Goal: Transaction & Acquisition: Purchase product/service

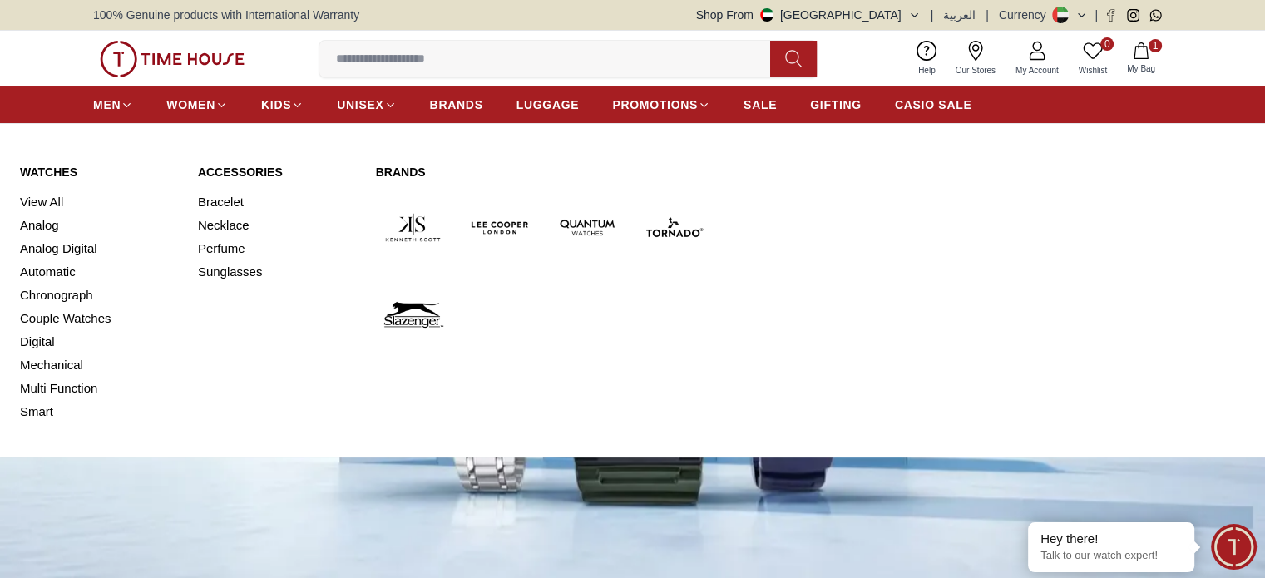
click at [659, 218] on img at bounding box center [674, 228] width 74 height 74
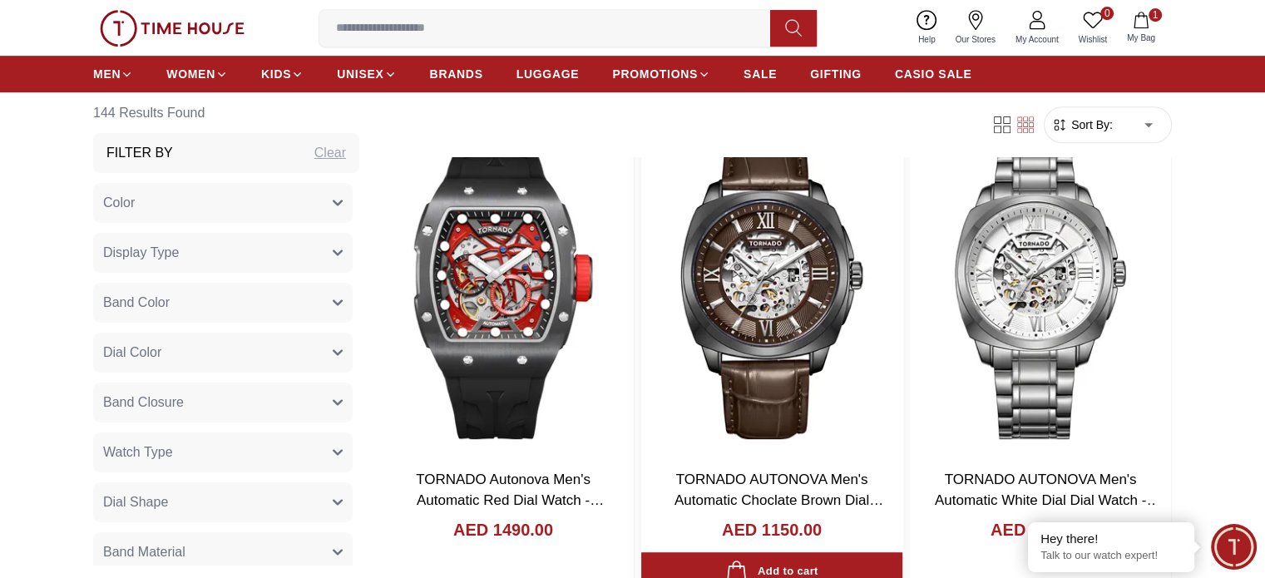
scroll to position [832, 0]
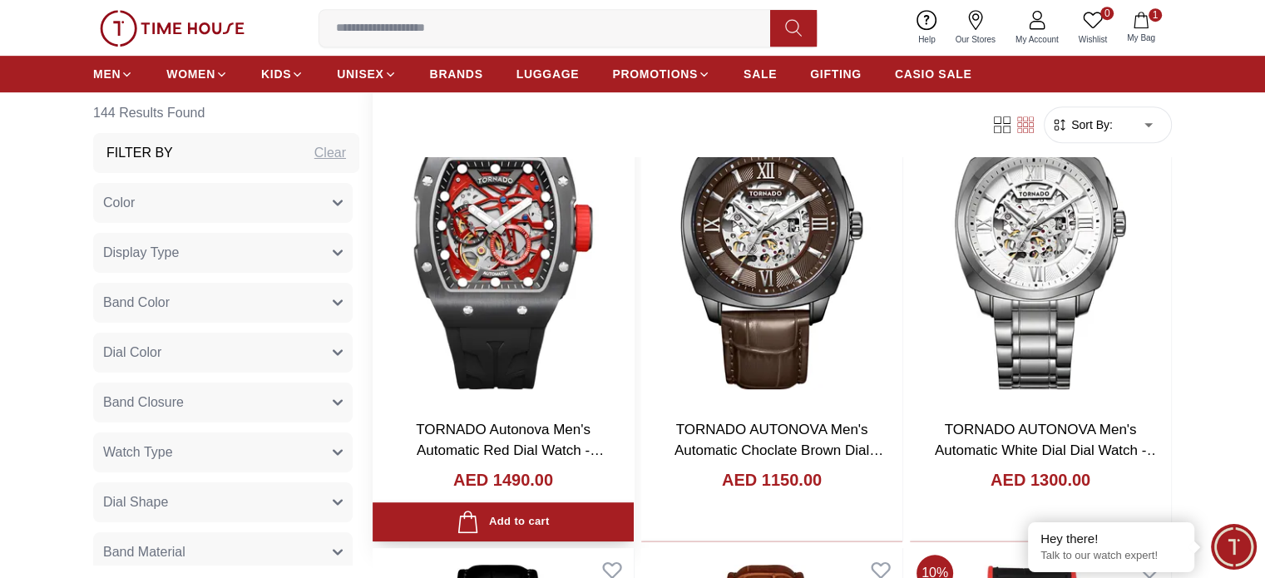
click at [492, 419] on h3 "TORNADO Autonova Men's Automatic Red Dial Watch - T24302-XSBB" at bounding box center [503, 440] width 228 height 42
click at [459, 422] on link "TORNADO Autonova Men's Automatic Red Dial Watch - T24302-XSBB" at bounding box center [510, 451] width 188 height 58
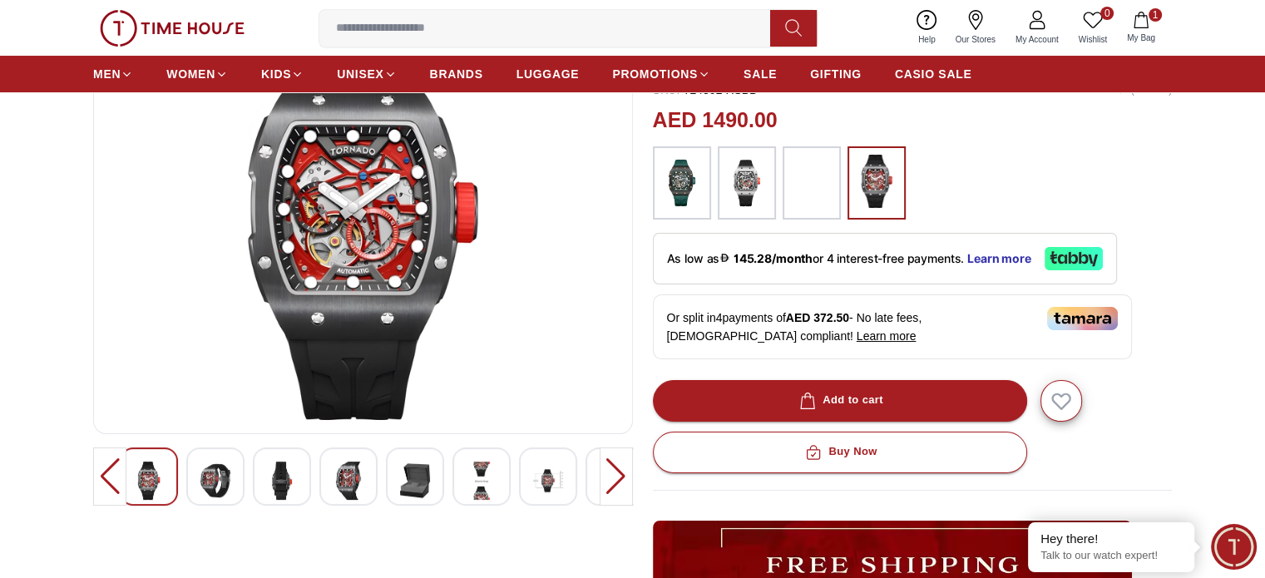
scroll to position [250, 0]
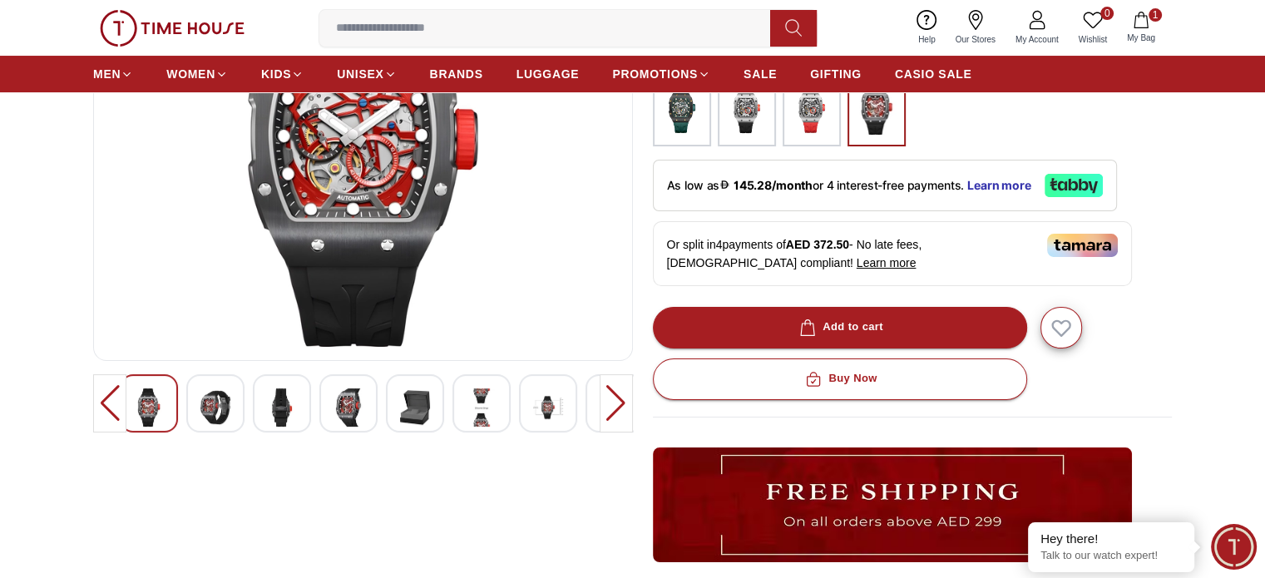
click at [205, 398] on img at bounding box center [215, 408] width 30 height 38
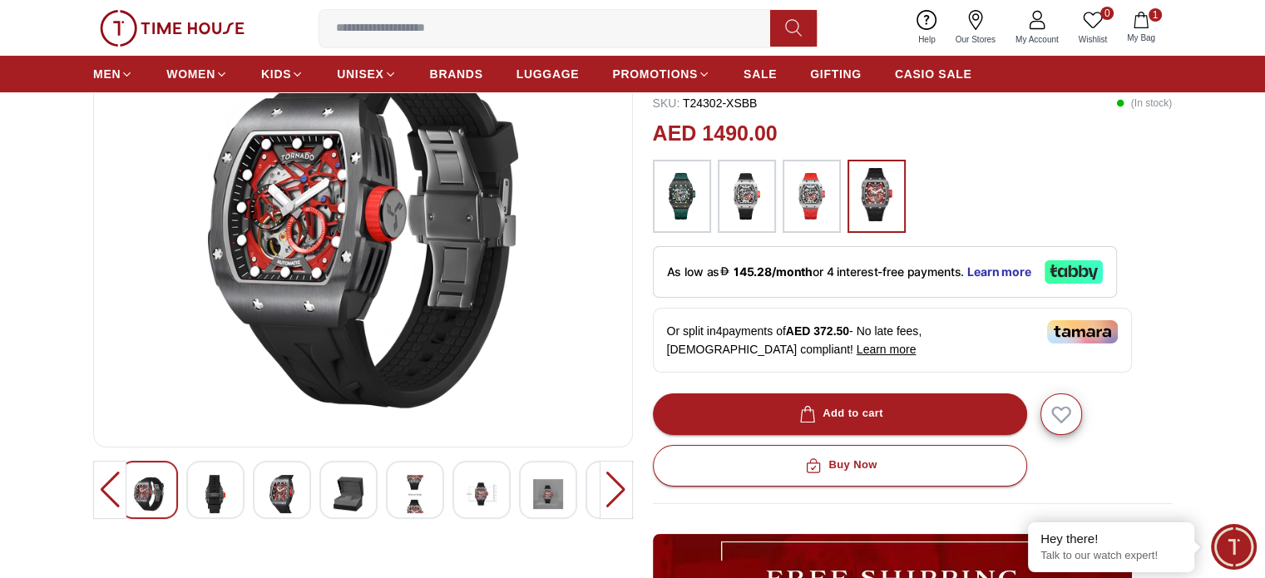
scroll to position [166, 0]
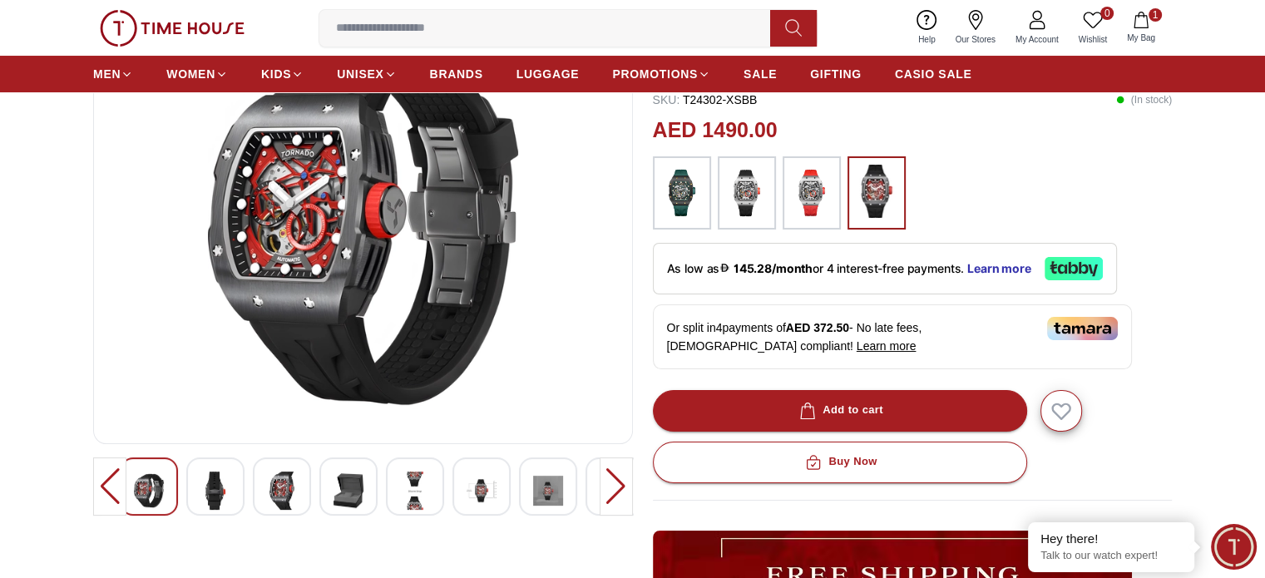
click at [233, 484] on div at bounding box center [215, 487] width 58 height 58
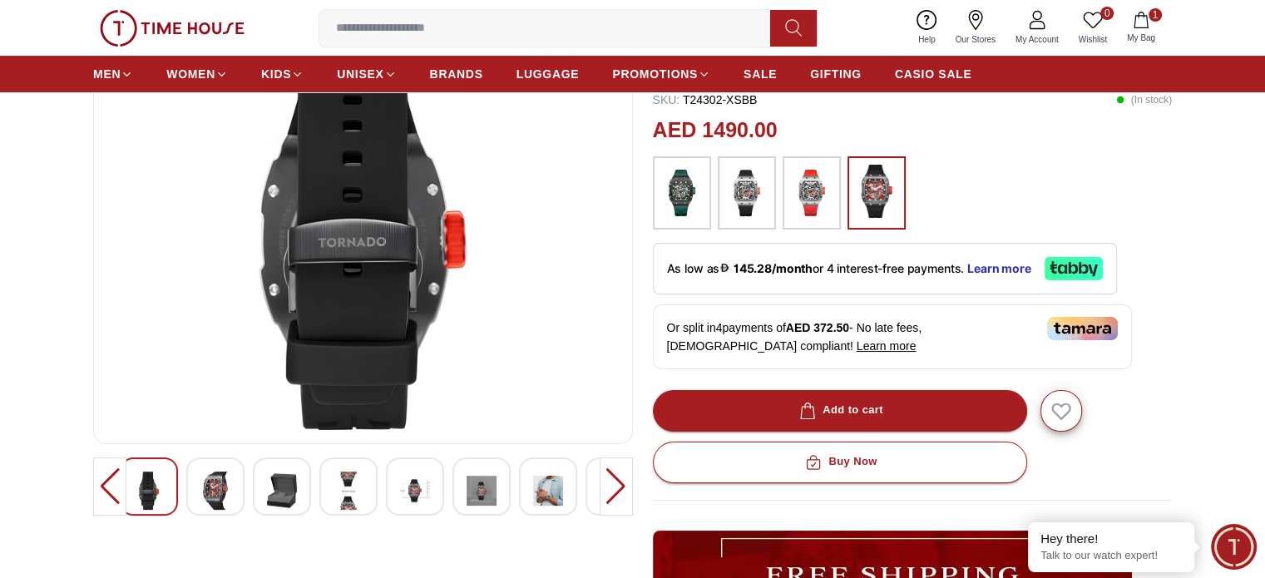
click at [220, 488] on img at bounding box center [215, 491] width 30 height 38
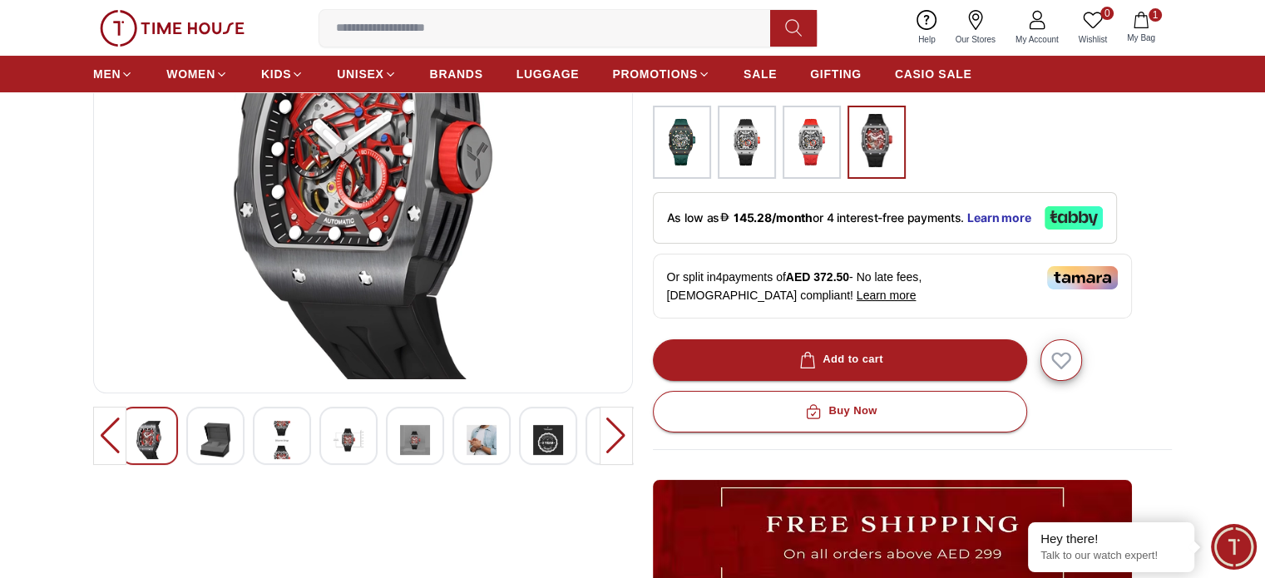
scroll to position [250, 0]
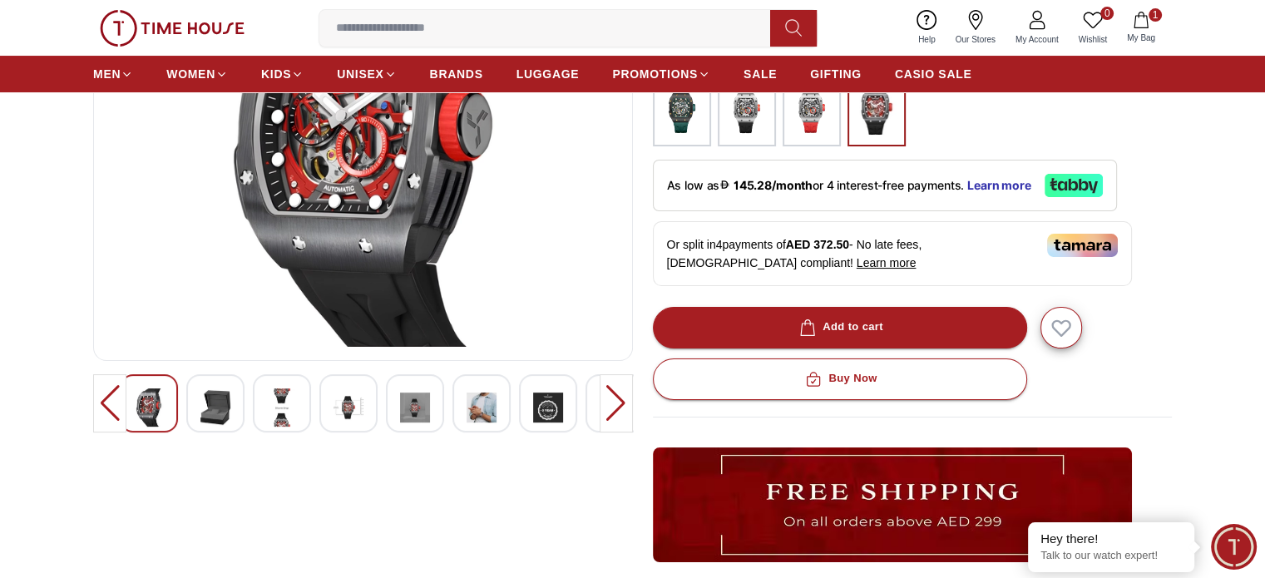
click at [344, 409] on img at bounding box center [349, 408] width 30 height 38
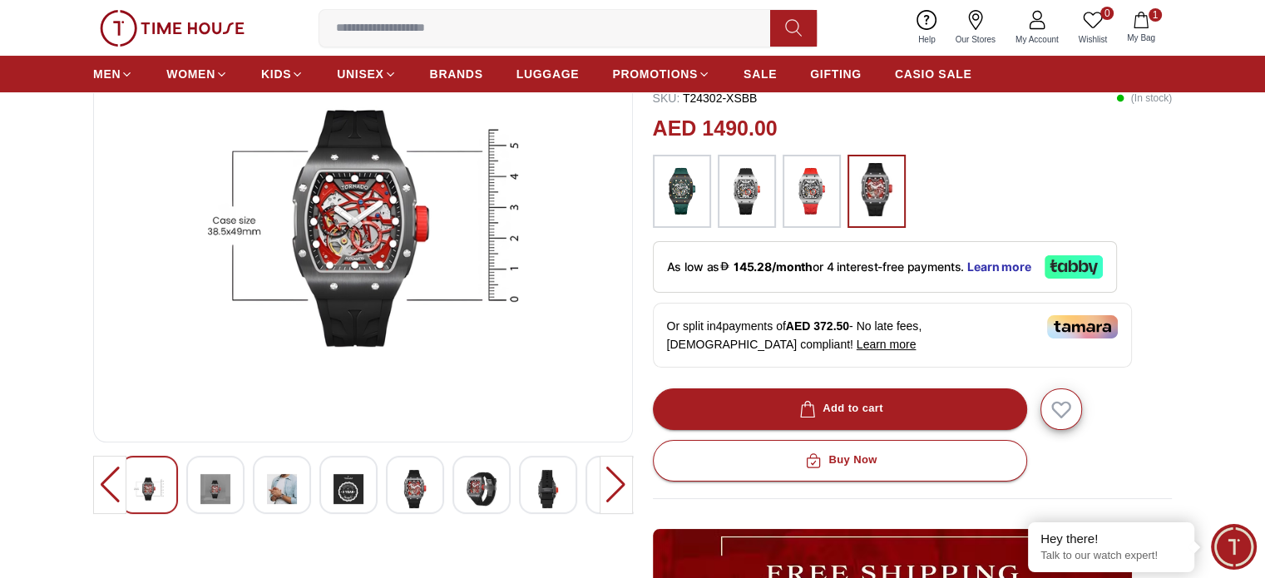
scroll to position [166, 0]
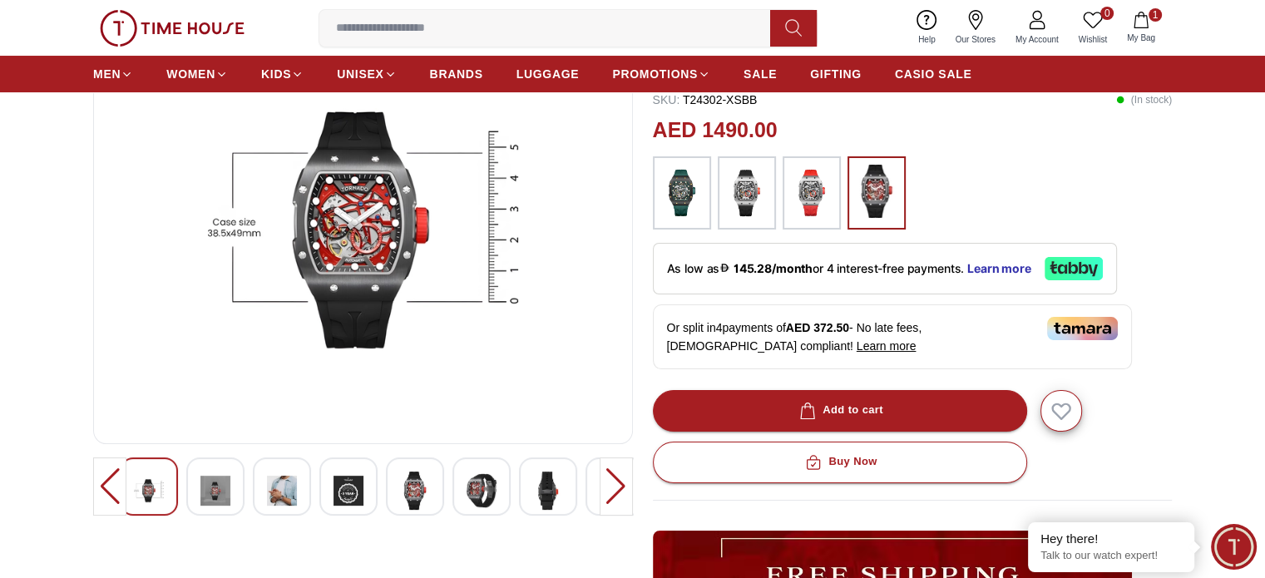
click at [423, 499] on img at bounding box center [415, 491] width 30 height 38
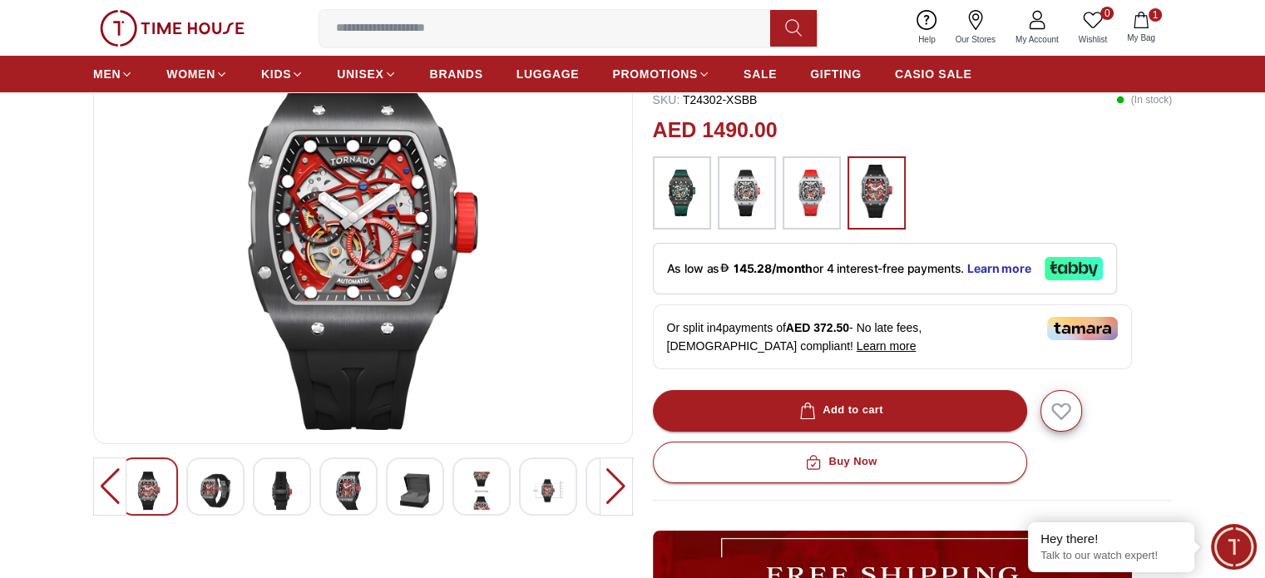
click at [537, 491] on img at bounding box center [548, 491] width 30 height 38
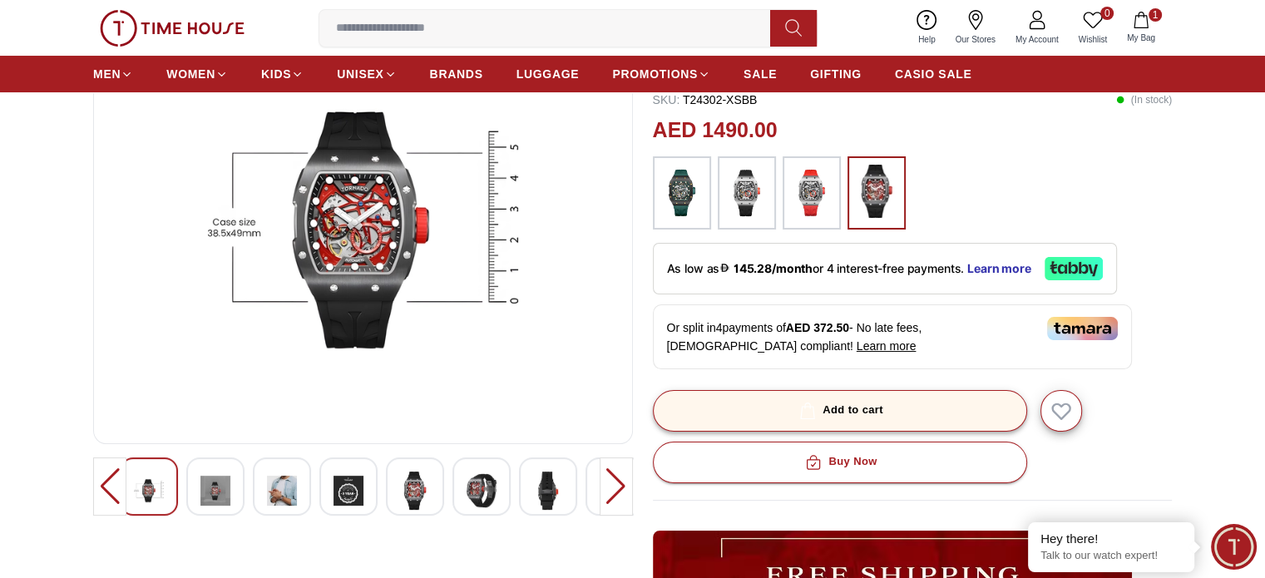
click at [943, 397] on button "Add to cart" at bounding box center [840, 411] width 374 height 42
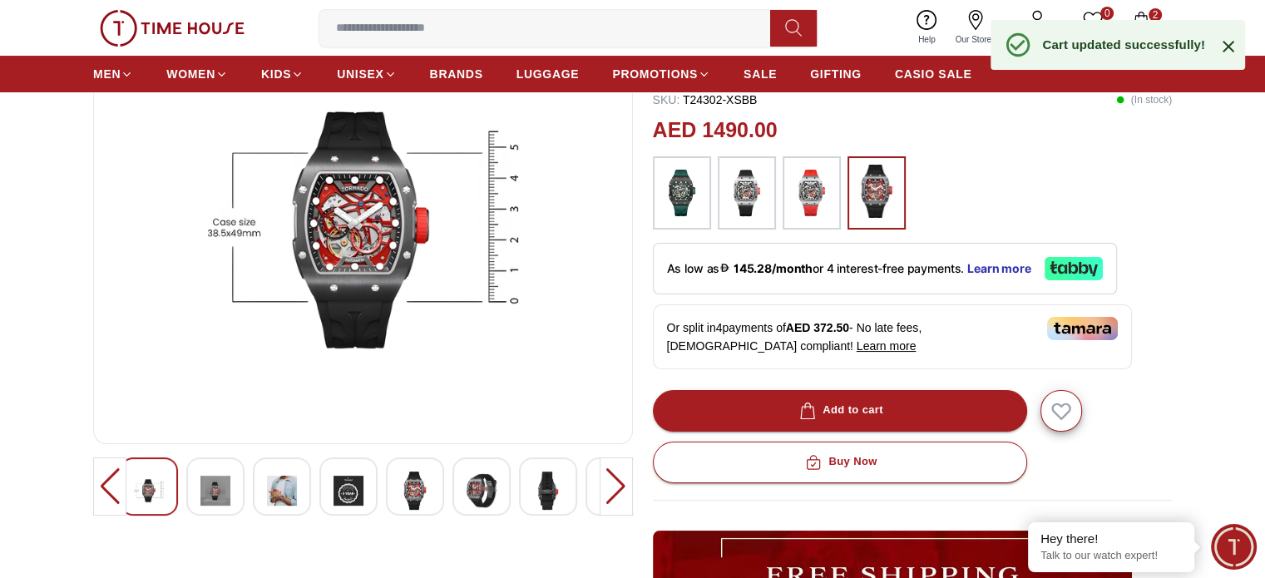
click at [1145, 23] on div "Cart updated successfully!" at bounding box center [1118, 45] width 255 height 50
click at [1231, 47] on icon at bounding box center [1229, 47] width 20 height 20
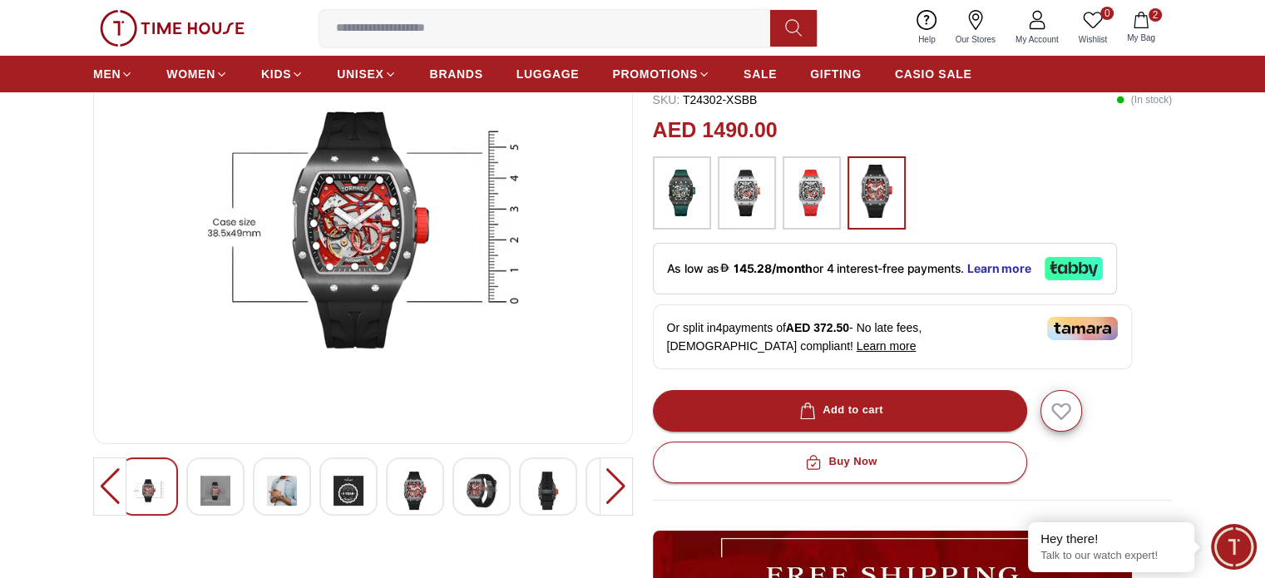
click at [1138, 18] on icon "button" at bounding box center [1141, 20] width 17 height 17
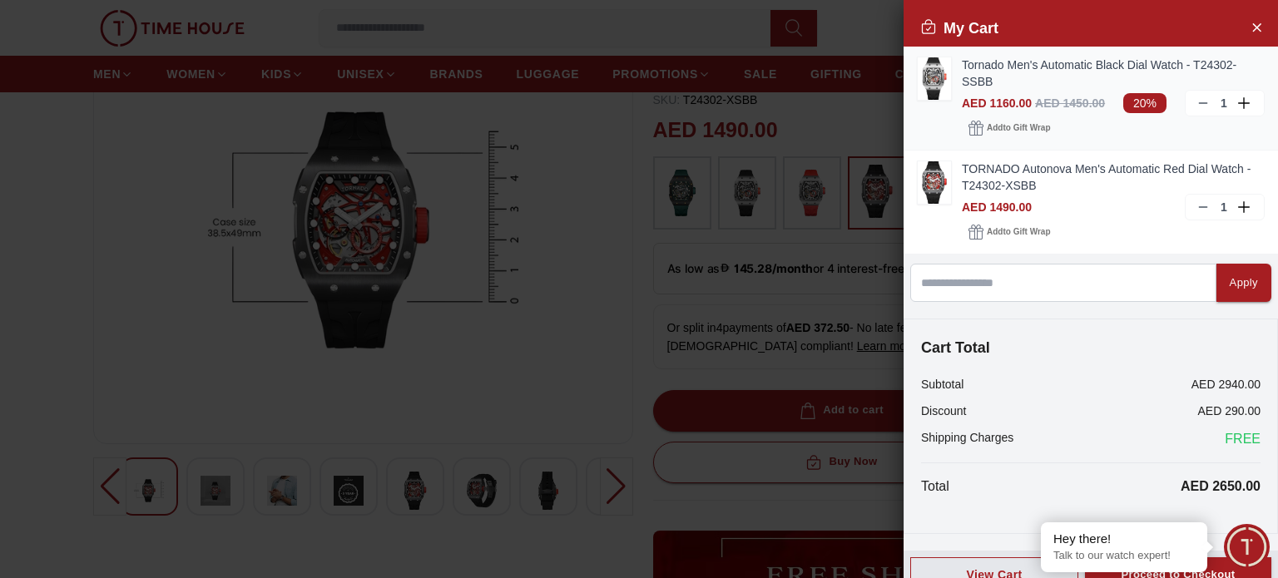
click at [1196, 101] on icon at bounding box center [1202, 103] width 13 height 13
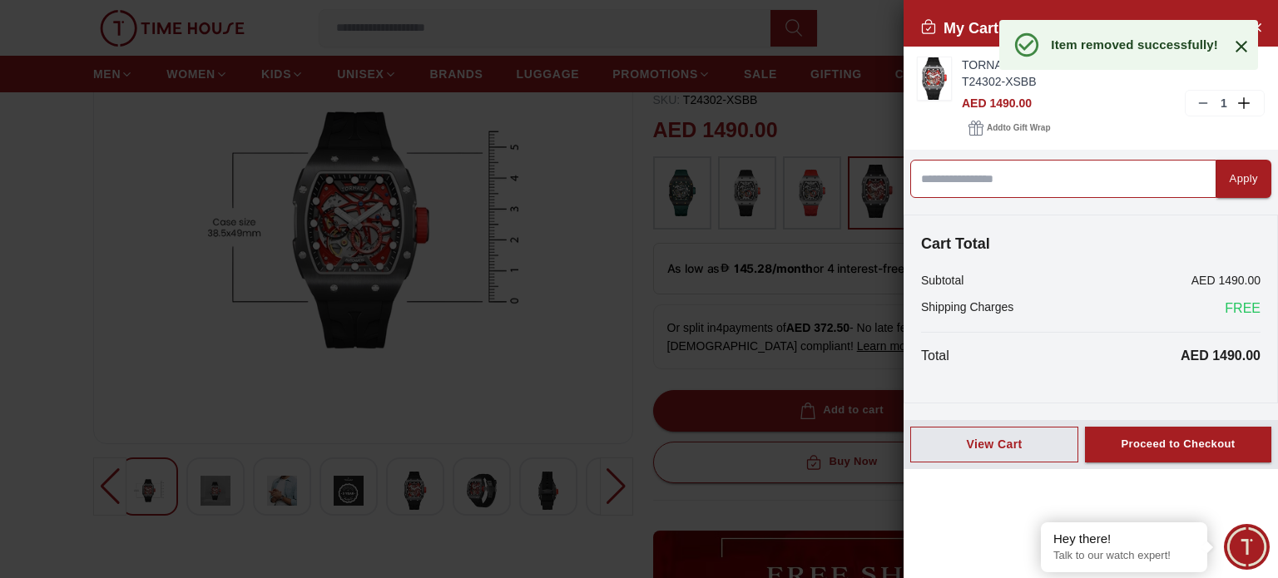
click at [1022, 183] on input at bounding box center [1063, 179] width 306 height 38
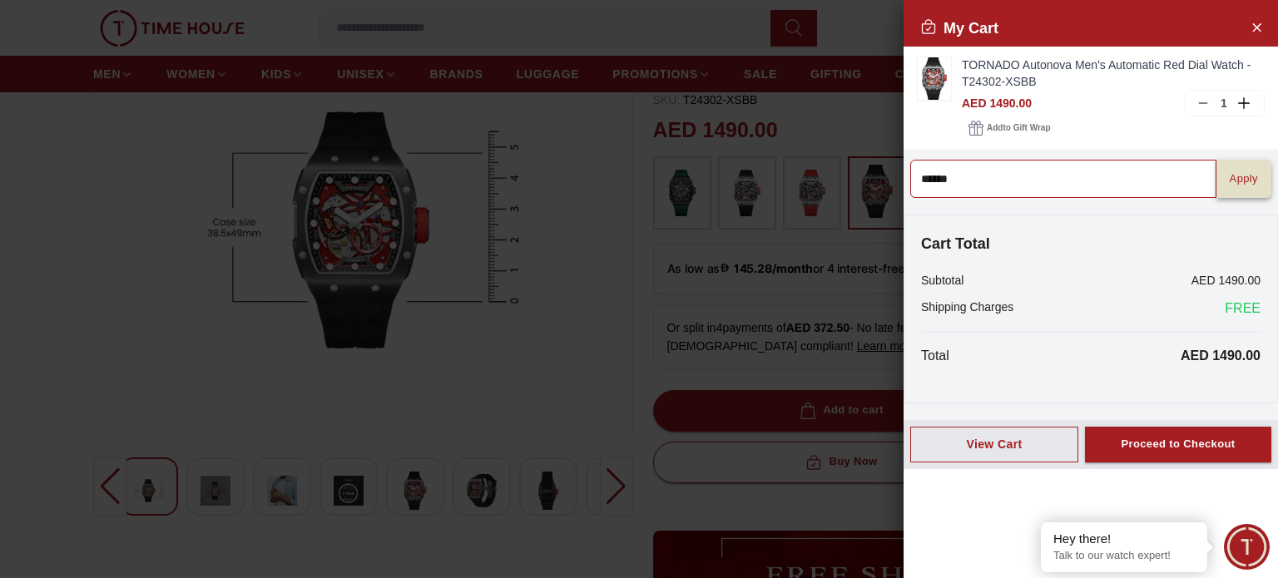
type input "******"
click at [1231, 184] on div "Apply" at bounding box center [1244, 179] width 28 height 19
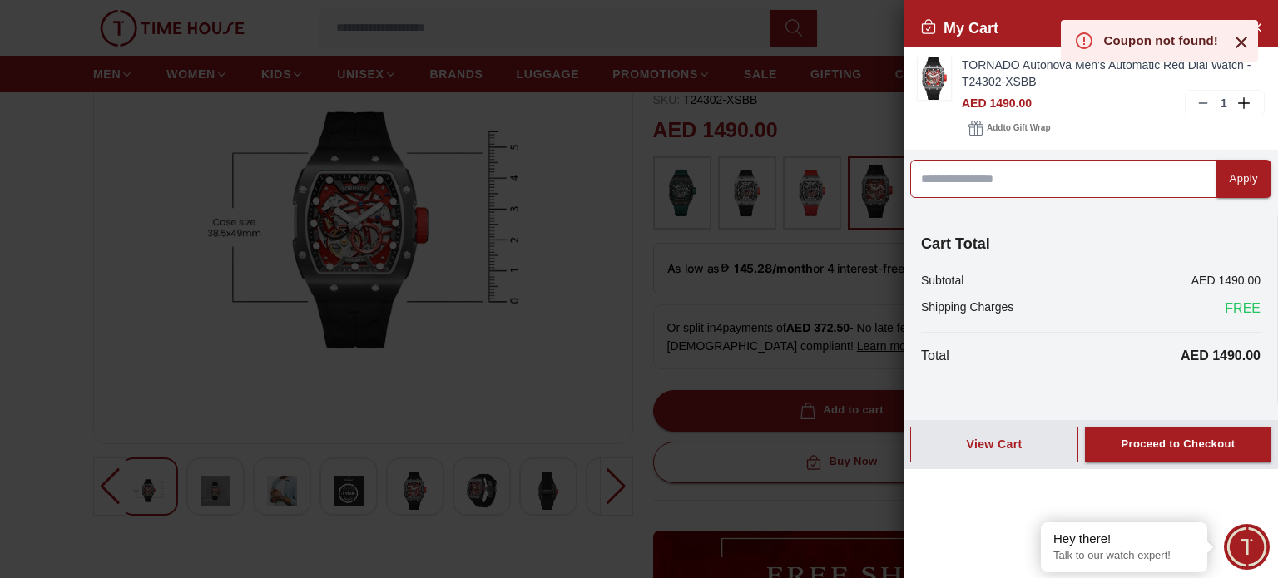
click at [1093, 176] on input at bounding box center [1063, 179] width 306 height 38
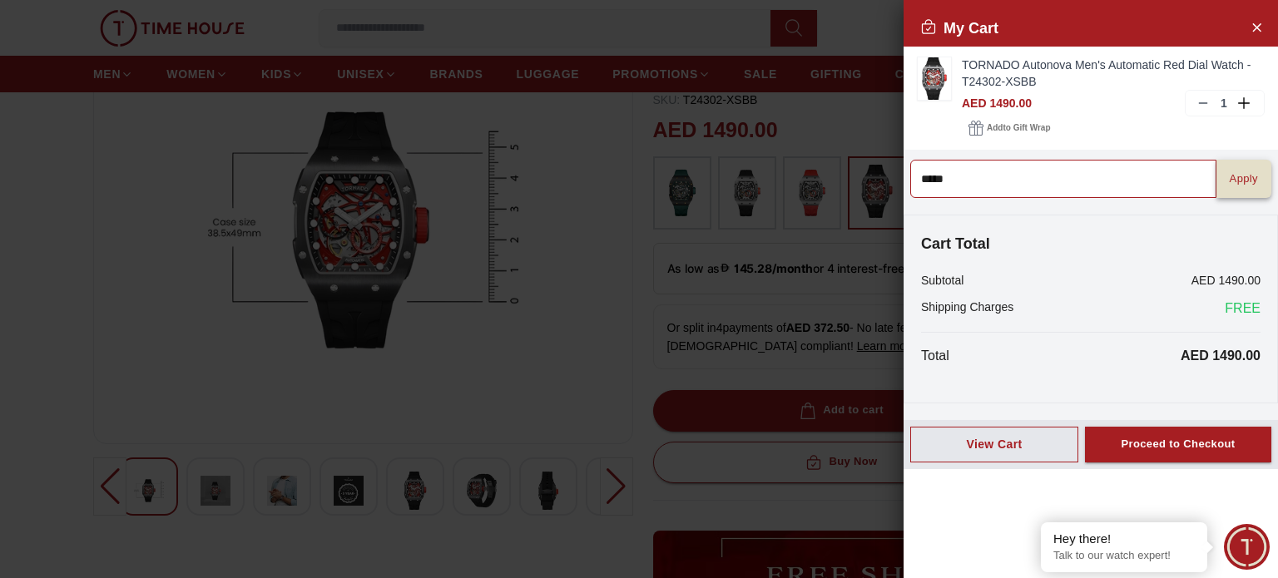
type input "*****"
click at [1239, 182] on div "Apply" at bounding box center [1244, 179] width 28 height 19
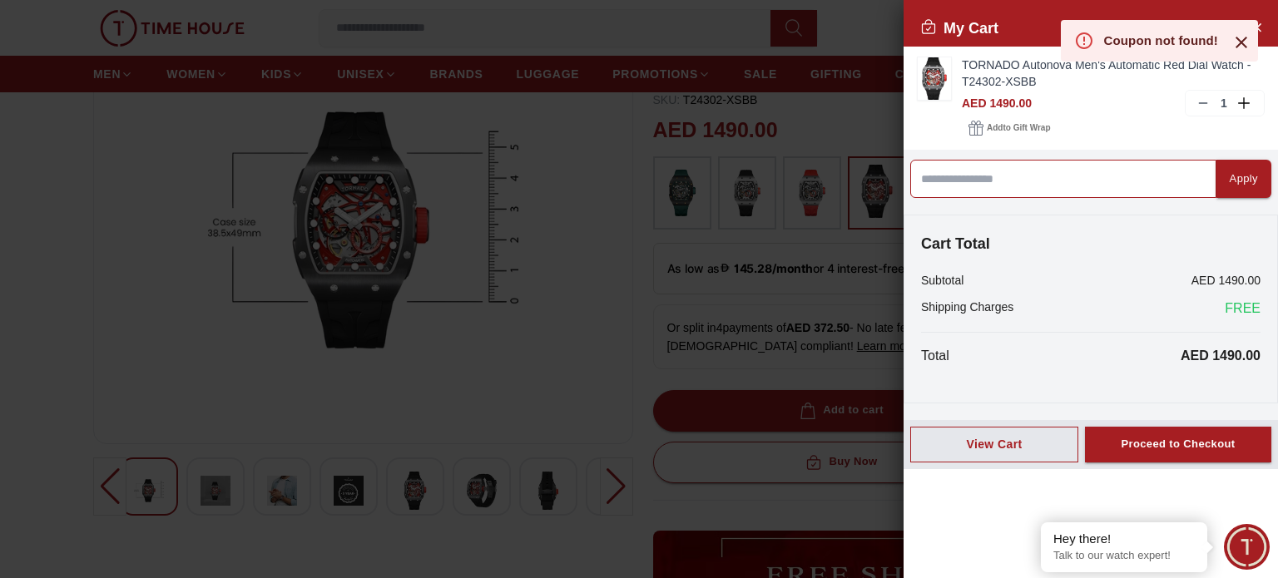
click at [984, 171] on input at bounding box center [1063, 179] width 306 height 38
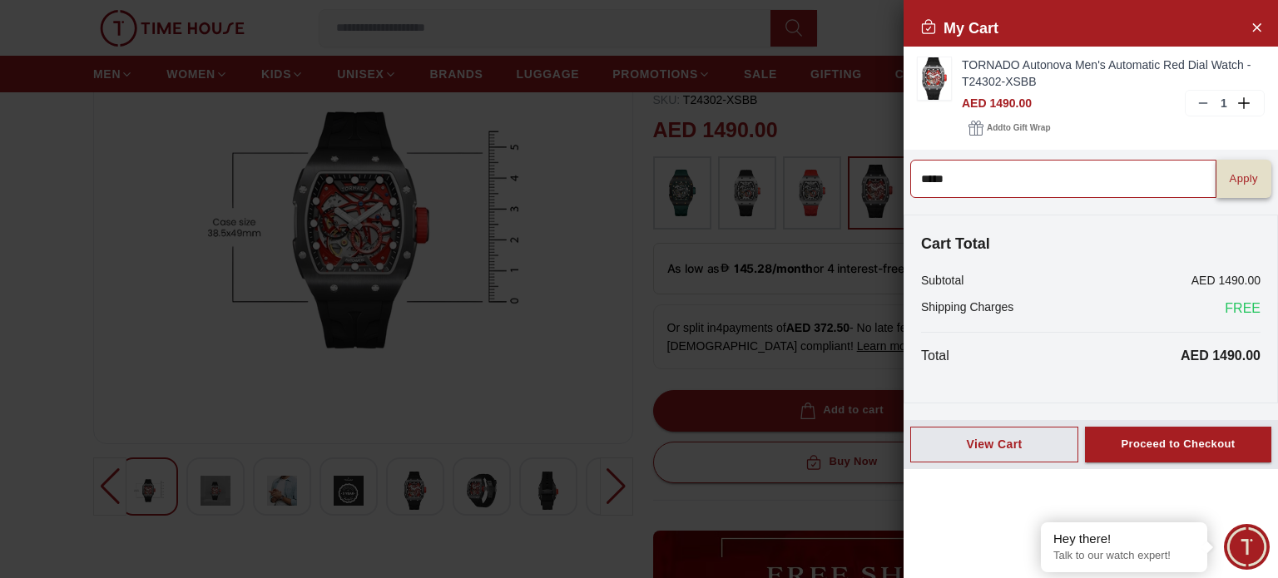
type input "*****"
click at [1230, 173] on div "Apply" at bounding box center [1244, 179] width 28 height 19
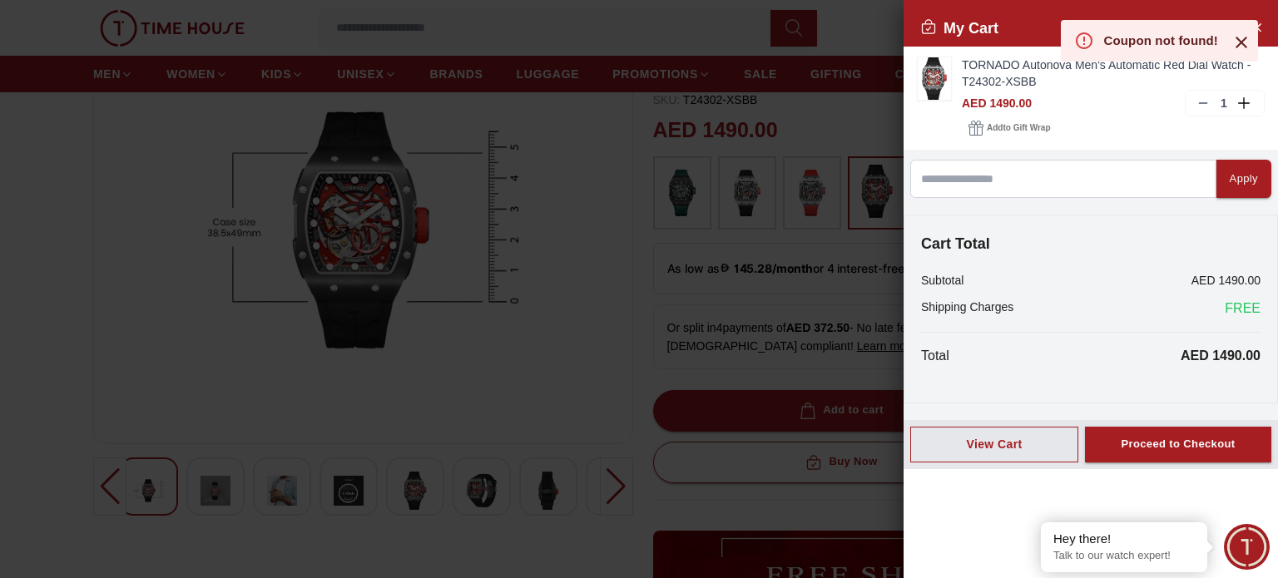
click at [1235, 40] on icon at bounding box center [1241, 42] width 20 height 20
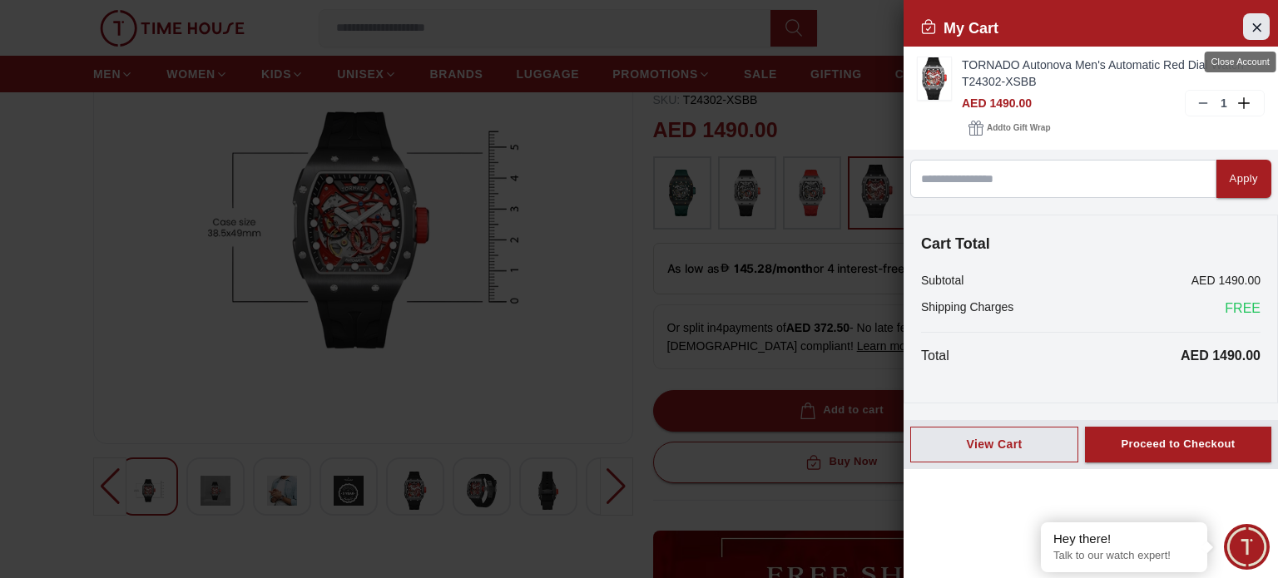
click at [1258, 27] on icon "Close Account" at bounding box center [1256, 27] width 13 height 21
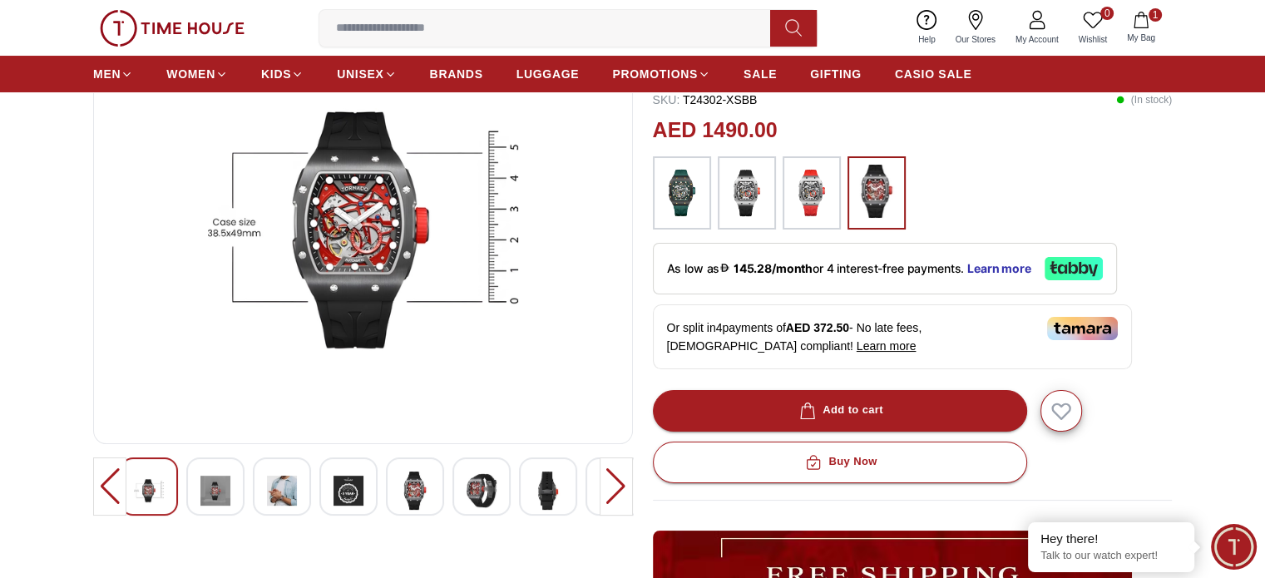
click at [740, 174] on img at bounding box center [747, 193] width 42 height 57
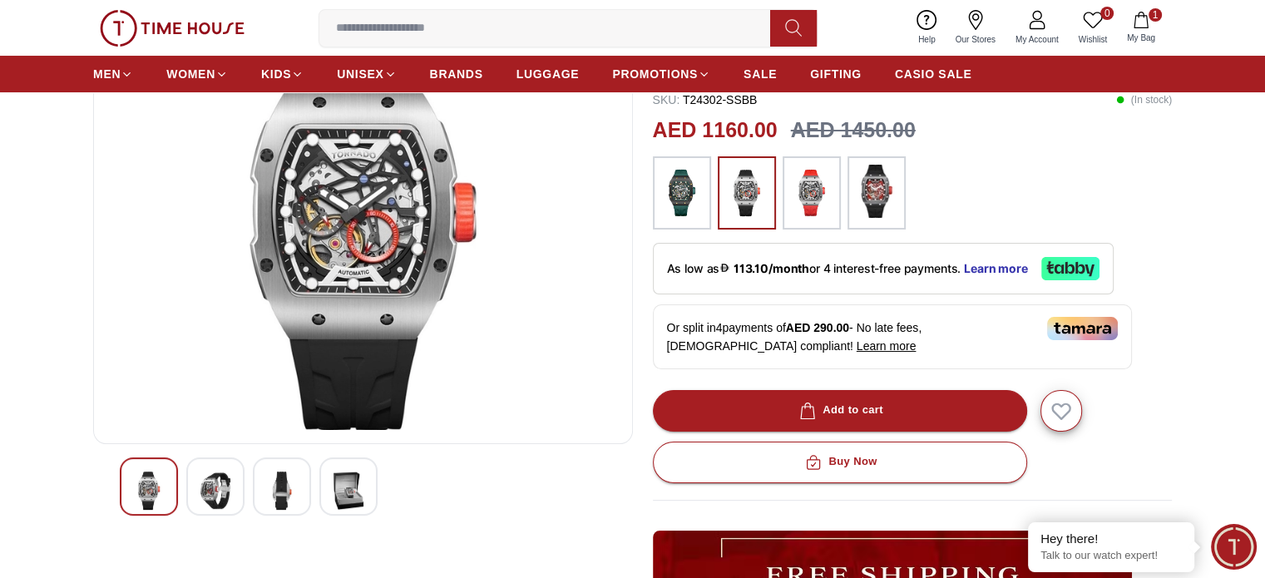
click at [879, 176] on img at bounding box center [877, 191] width 42 height 53
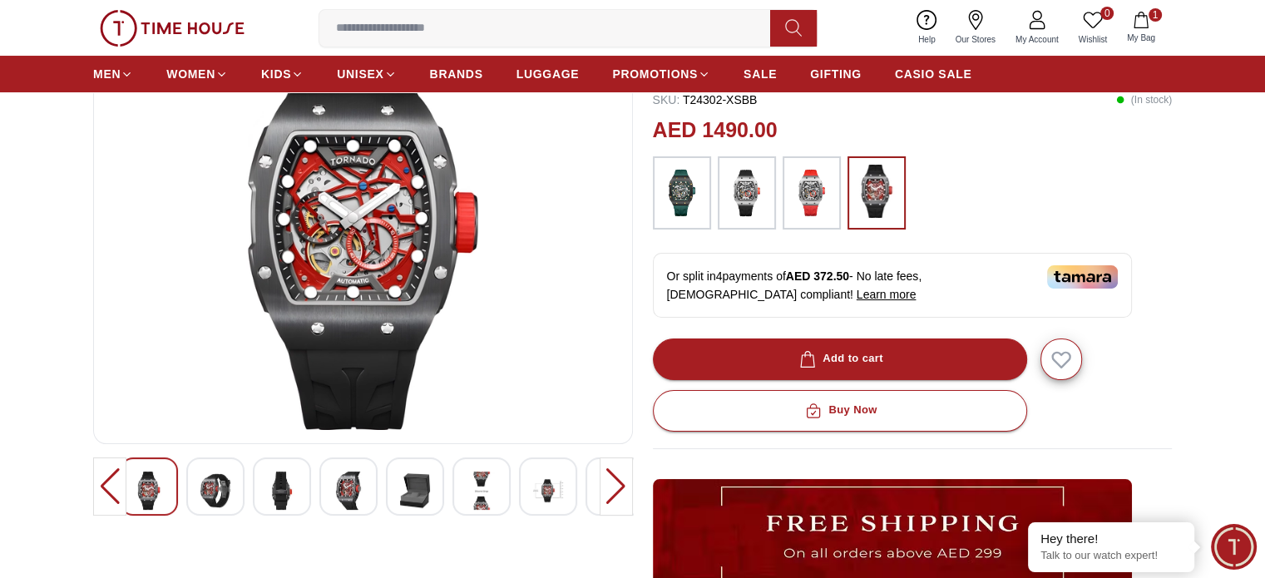
click at [676, 175] on img at bounding box center [682, 193] width 42 height 57
